Goal: Transaction & Acquisition: Download file/media

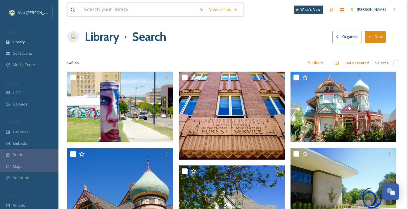
click at [105, 9] on input at bounding box center [138, 9] width 115 height 13
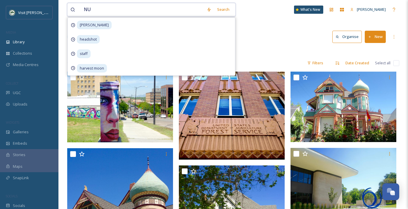
type input "NUT"
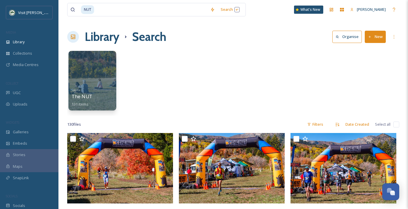
click at [101, 89] on div "Sports The NUT 131 items" at bounding box center [93, 97] width 42 height 22
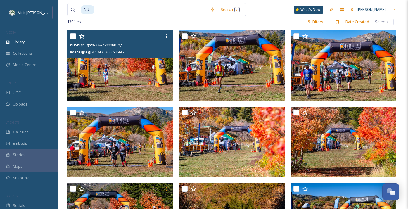
scroll to position [103, 0]
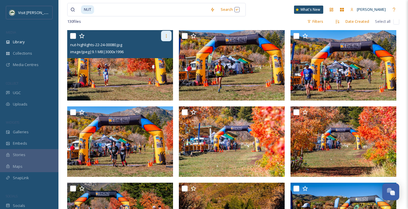
click at [166, 35] on icon at bounding box center [166, 36] width 5 height 5
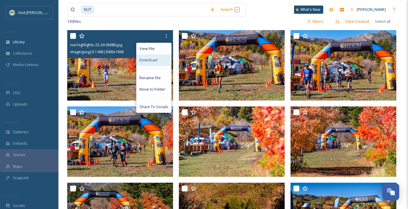
click at [152, 62] on span "Download" at bounding box center [148, 60] width 18 height 6
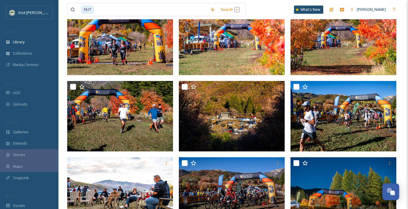
scroll to position [206, 0]
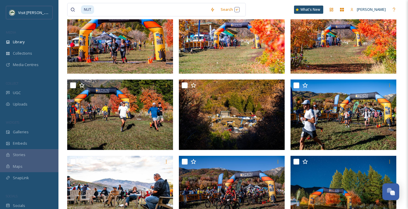
click at [218, 105] on div at bounding box center [232, 114] width 106 height 70
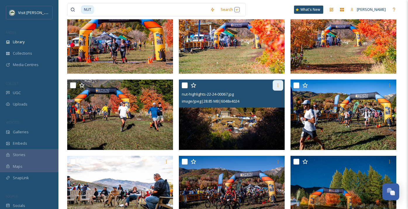
click at [279, 84] on icon at bounding box center [277, 85] width 5 height 5
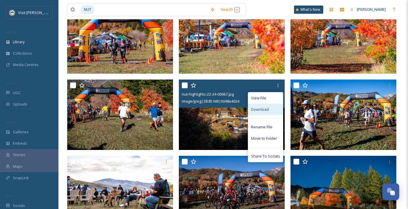
click at [262, 109] on span "Download" at bounding box center [260, 110] width 18 height 6
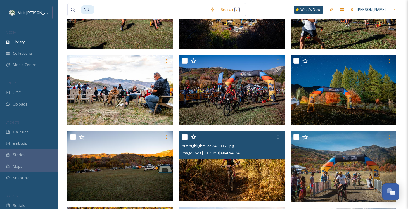
scroll to position [305, 0]
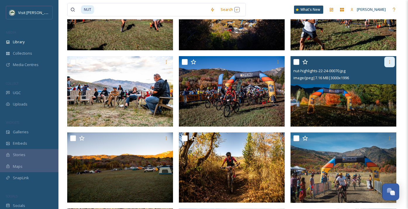
click at [389, 61] on icon at bounding box center [389, 62] width 5 height 5
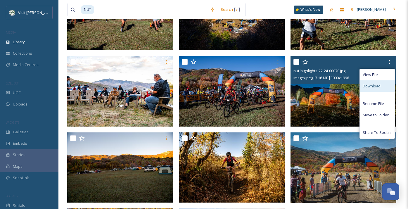
click at [370, 85] on span "Download" at bounding box center [371, 86] width 18 height 6
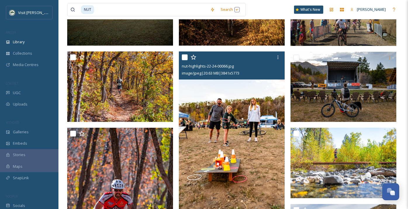
scroll to position [461, 0]
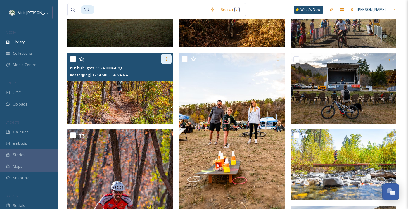
click at [166, 59] on icon at bounding box center [166, 59] width 5 height 5
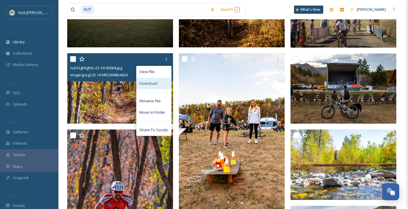
click at [151, 83] on span "Download" at bounding box center [148, 84] width 18 height 6
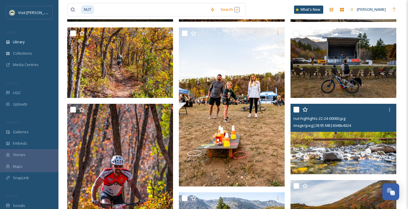
scroll to position [487, 0]
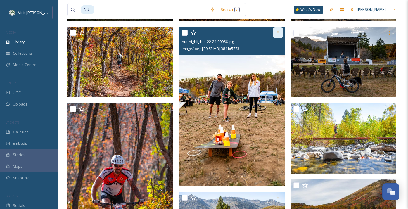
click at [275, 34] on icon at bounding box center [277, 32] width 5 height 5
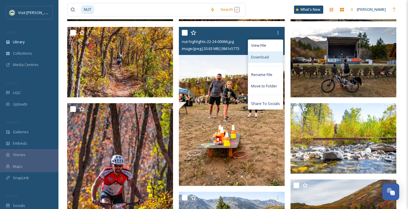
click at [264, 56] on span "Download" at bounding box center [260, 57] width 18 height 6
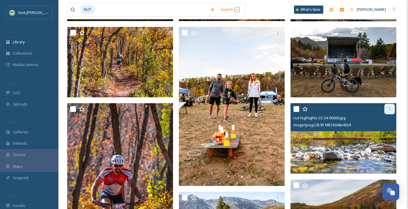
click at [391, 109] on icon at bounding box center [389, 109] width 5 height 5
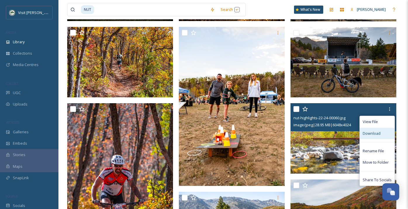
click at [377, 133] on span "Download" at bounding box center [371, 134] width 18 height 6
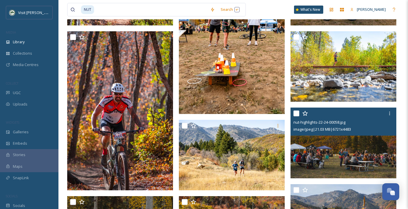
scroll to position [557, 0]
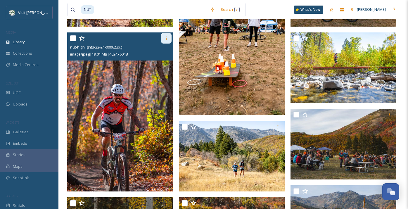
click at [168, 39] on icon at bounding box center [166, 38] width 5 height 5
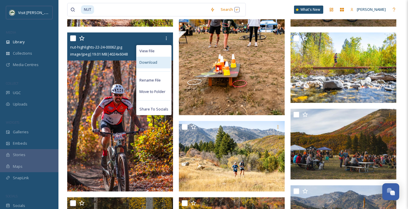
click at [160, 62] on div "Download" at bounding box center [153, 62] width 35 height 11
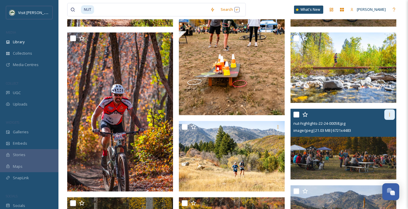
click at [388, 115] on icon at bounding box center [389, 114] width 5 height 5
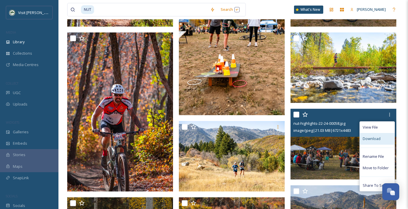
click at [376, 139] on span "Download" at bounding box center [371, 139] width 18 height 6
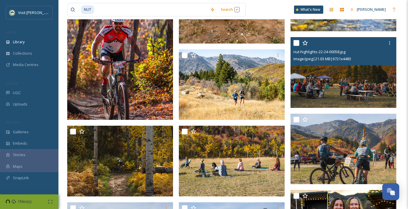
scroll to position [635, 0]
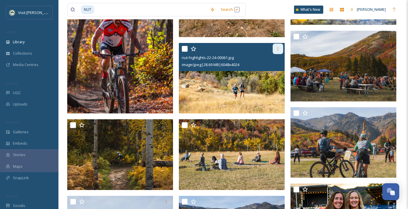
click at [276, 51] on icon at bounding box center [277, 48] width 5 height 5
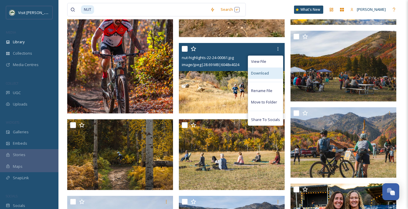
click at [265, 74] on span "Download" at bounding box center [260, 73] width 18 height 6
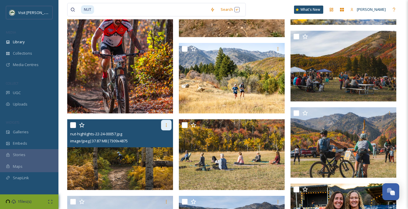
click at [164, 127] on icon at bounding box center [166, 125] width 5 height 5
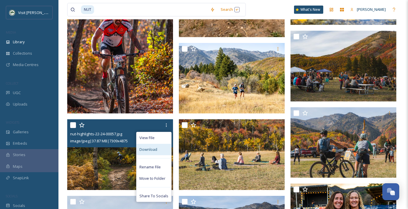
click at [157, 148] on span "Download" at bounding box center [148, 150] width 18 height 6
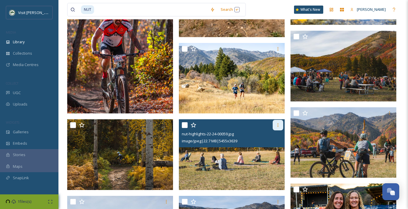
click at [278, 125] on icon at bounding box center [277, 125] width 5 height 5
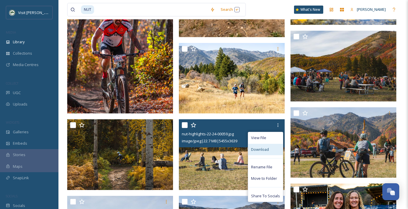
click at [266, 150] on span "Download" at bounding box center [260, 150] width 18 height 6
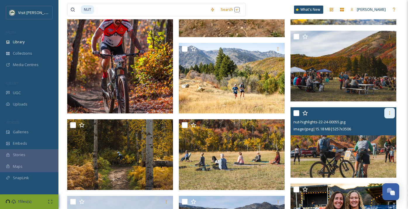
click at [390, 114] on icon at bounding box center [389, 113] width 5 height 5
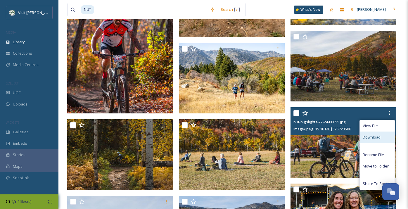
click at [376, 136] on span "Download" at bounding box center [371, 137] width 18 height 6
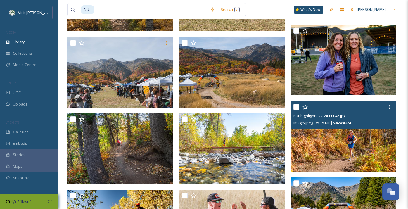
scroll to position [793, 0]
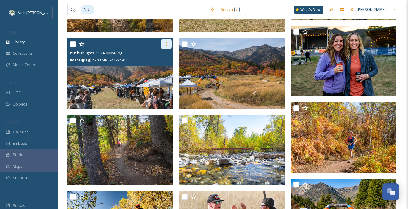
click at [166, 46] on icon at bounding box center [166, 44] width 5 height 5
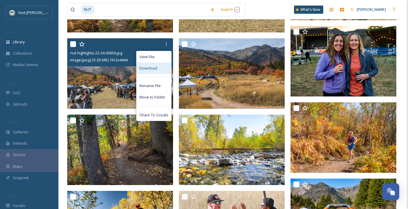
click at [152, 66] on span "Download" at bounding box center [148, 68] width 18 height 6
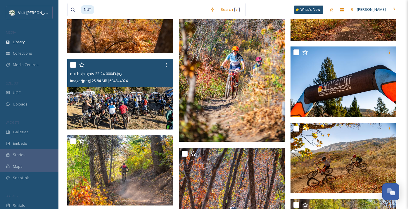
scroll to position [1078, 0]
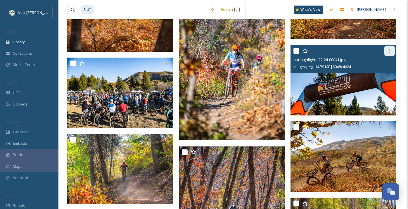
click at [388, 52] on icon at bounding box center [389, 50] width 5 height 5
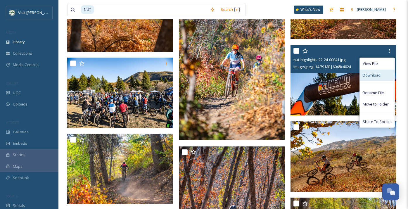
click at [373, 73] on span "Download" at bounding box center [371, 75] width 18 height 6
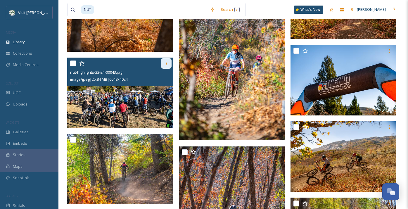
click at [165, 63] on icon at bounding box center [166, 63] width 5 height 5
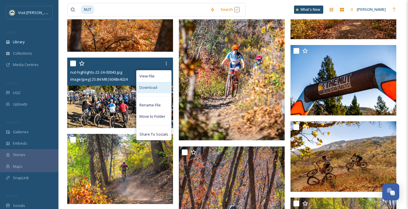
click at [154, 86] on span "Download" at bounding box center [148, 88] width 18 height 6
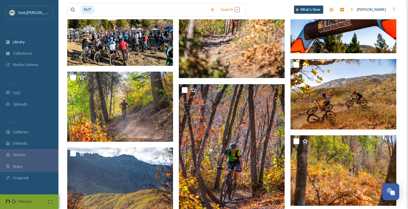
scroll to position [1143, 0]
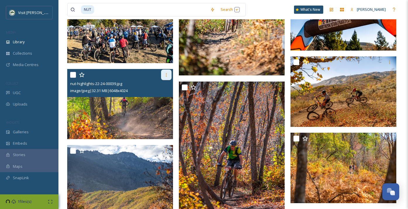
click at [167, 73] on icon at bounding box center [166, 74] width 5 height 5
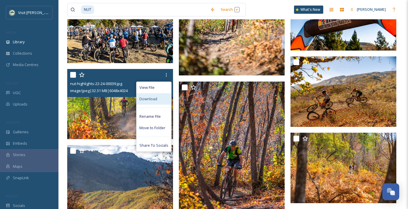
click at [151, 100] on span "Download" at bounding box center [148, 99] width 18 height 6
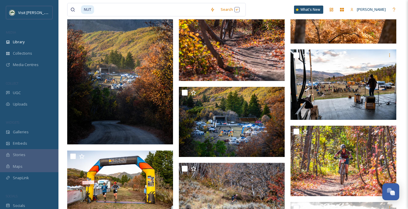
scroll to position [1304, 0]
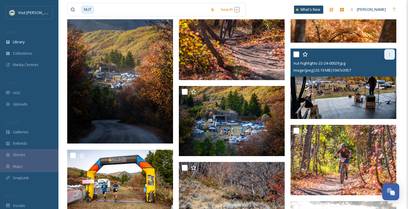
click at [389, 53] on icon at bounding box center [389, 54] width 5 height 5
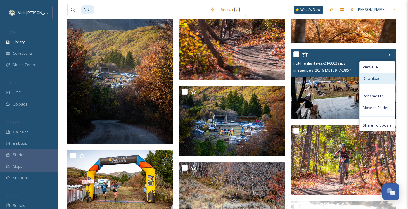
click at [374, 77] on span "Download" at bounding box center [371, 79] width 18 height 6
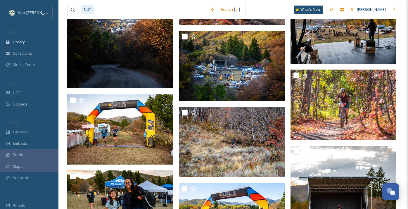
scroll to position [1354, 0]
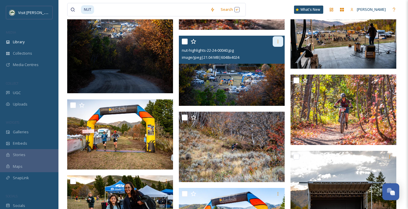
click at [277, 41] on icon at bounding box center [277, 42] width 1 height 4
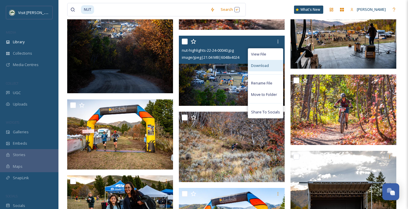
click at [268, 65] on span "Download" at bounding box center [260, 66] width 18 height 6
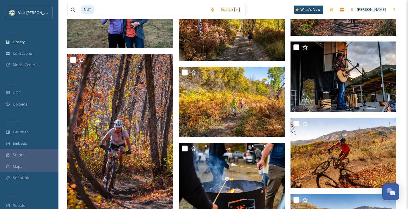
scroll to position [1856, 0]
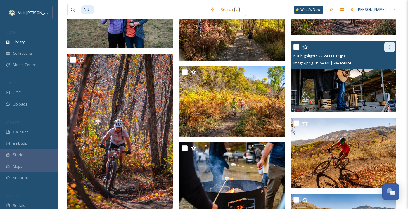
click at [389, 48] on icon at bounding box center [389, 47] width 5 height 5
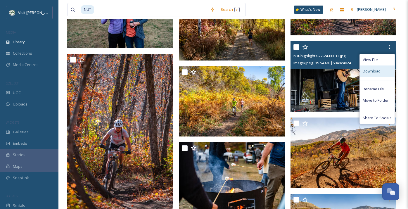
click at [374, 69] on span "Download" at bounding box center [371, 71] width 18 height 6
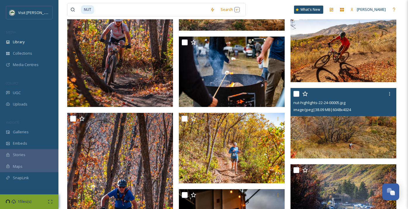
scroll to position [1958, 0]
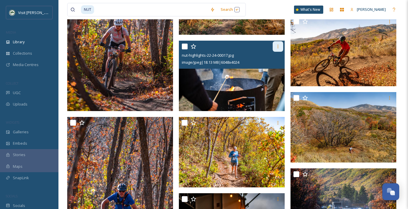
click at [275, 48] on div at bounding box center [277, 46] width 11 height 11
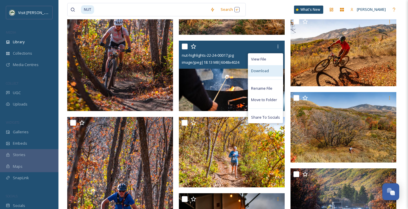
click at [264, 70] on span "Download" at bounding box center [260, 71] width 18 height 6
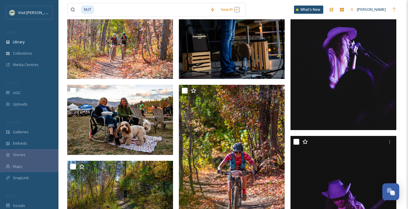
scroll to position [2232, 0]
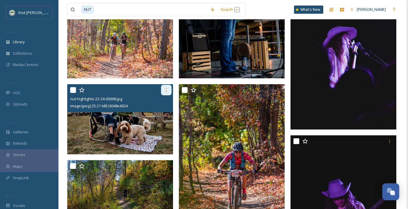
click at [167, 89] on icon at bounding box center [166, 90] width 5 height 5
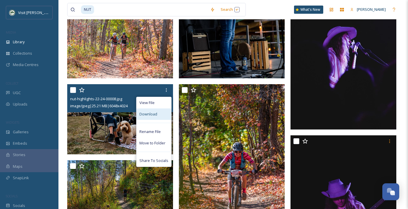
click at [156, 113] on span "Download" at bounding box center [148, 114] width 18 height 6
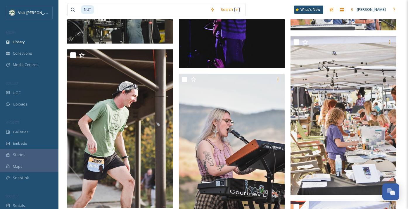
scroll to position [2977, 0]
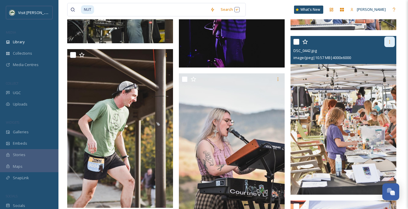
click at [389, 42] on icon at bounding box center [389, 41] width 5 height 5
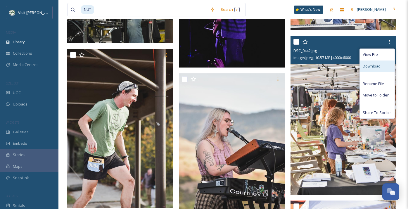
click at [378, 67] on span "Download" at bounding box center [371, 66] width 18 height 6
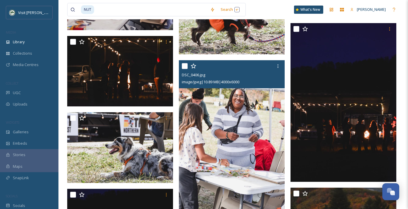
scroll to position [4053, 0]
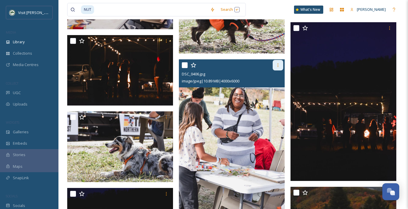
click at [278, 64] on icon at bounding box center [277, 65] width 5 height 5
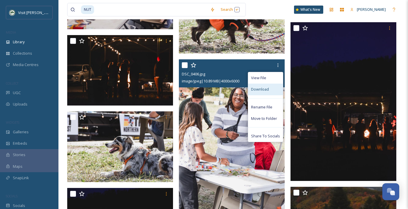
click at [265, 88] on span "Download" at bounding box center [260, 89] width 18 height 6
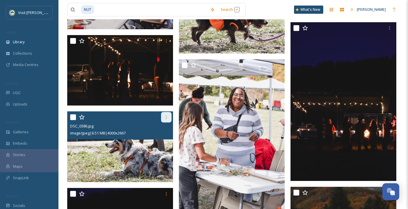
click at [166, 116] on icon at bounding box center [166, 117] width 1 height 4
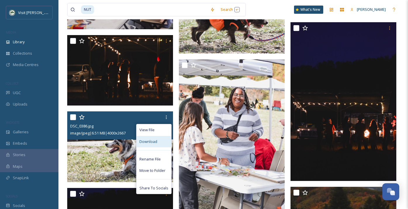
click at [154, 141] on span "Download" at bounding box center [148, 142] width 18 height 6
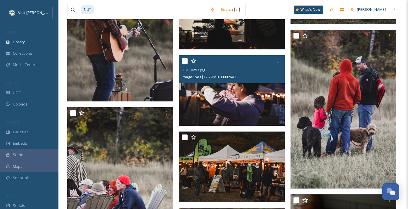
scroll to position [4376, 0]
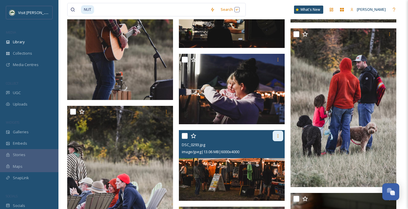
click at [279, 133] on icon at bounding box center [277, 135] width 5 height 5
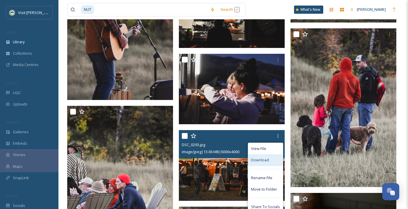
click at [258, 161] on span "Download" at bounding box center [260, 160] width 18 height 6
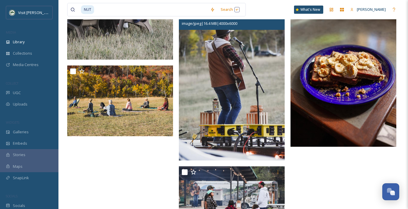
scroll to position [4618, 0]
